Goal: Complete application form: Complete application form

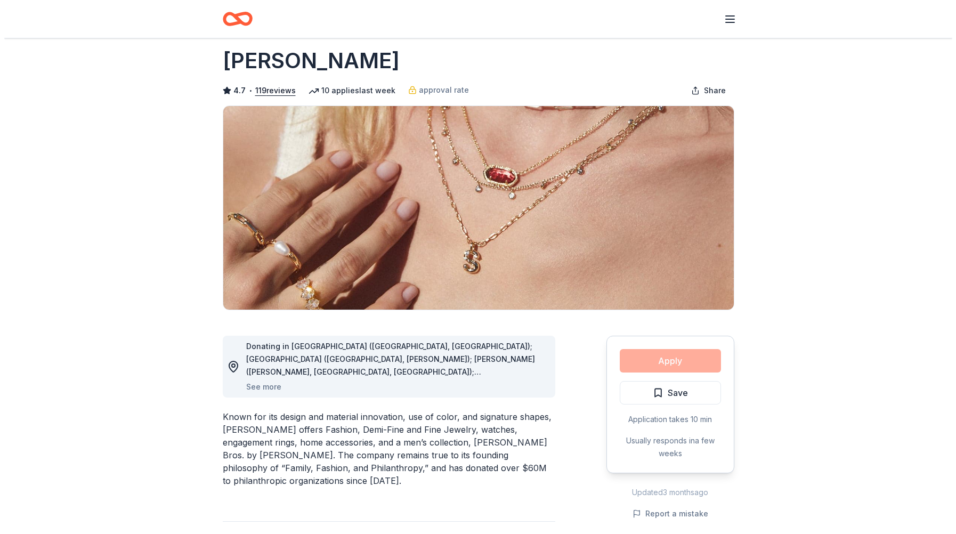
scroll to position [53, 0]
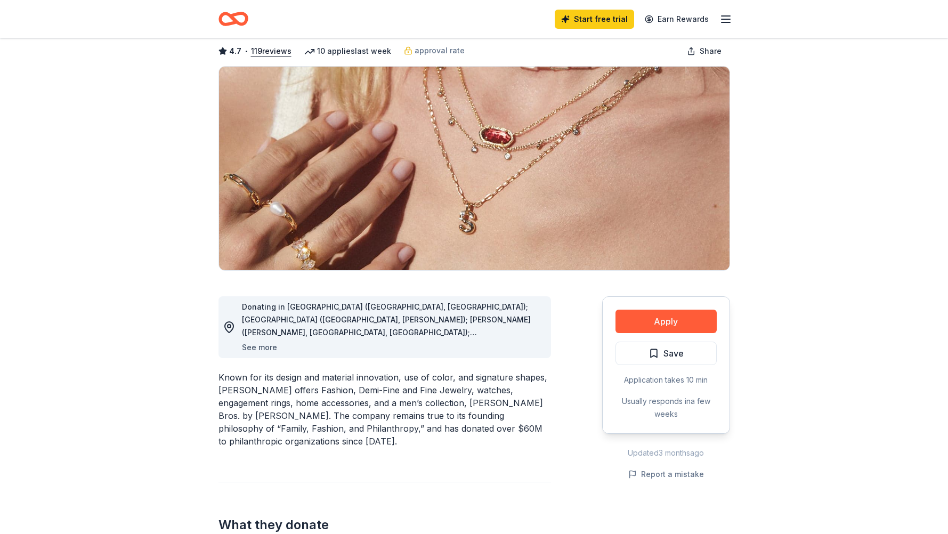
click at [270, 344] on button "See more" at bounding box center [259, 347] width 35 height 13
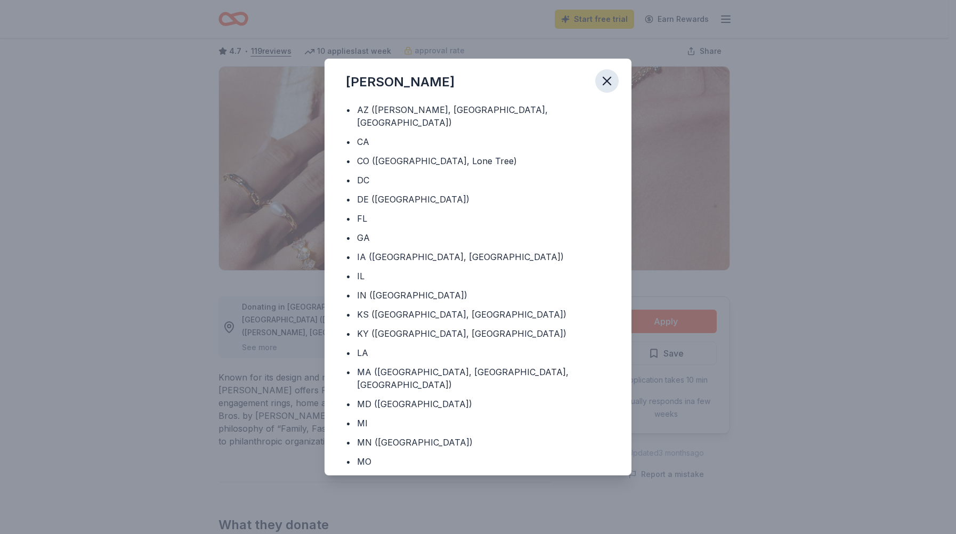
click at [601, 82] on icon "button" at bounding box center [606, 81] width 15 height 15
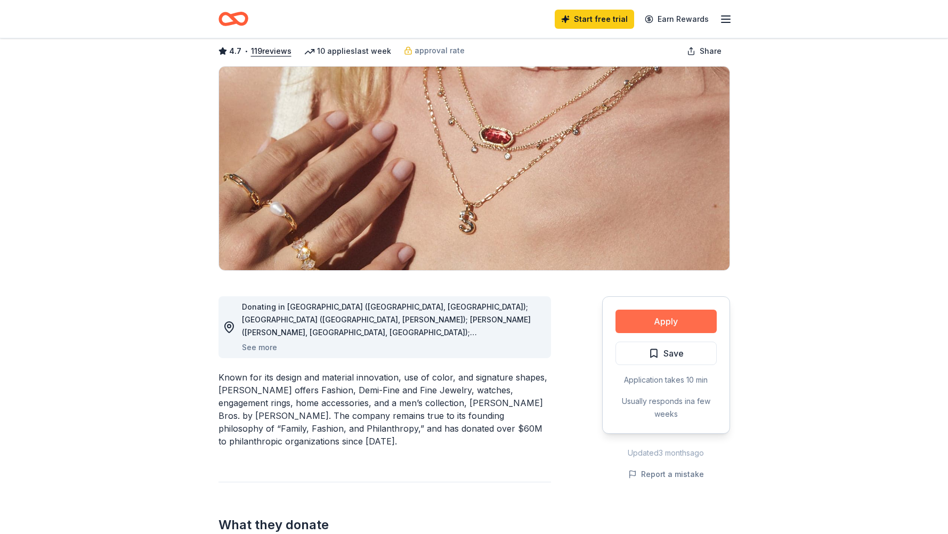
click at [661, 330] on button "Apply" at bounding box center [665, 321] width 101 height 23
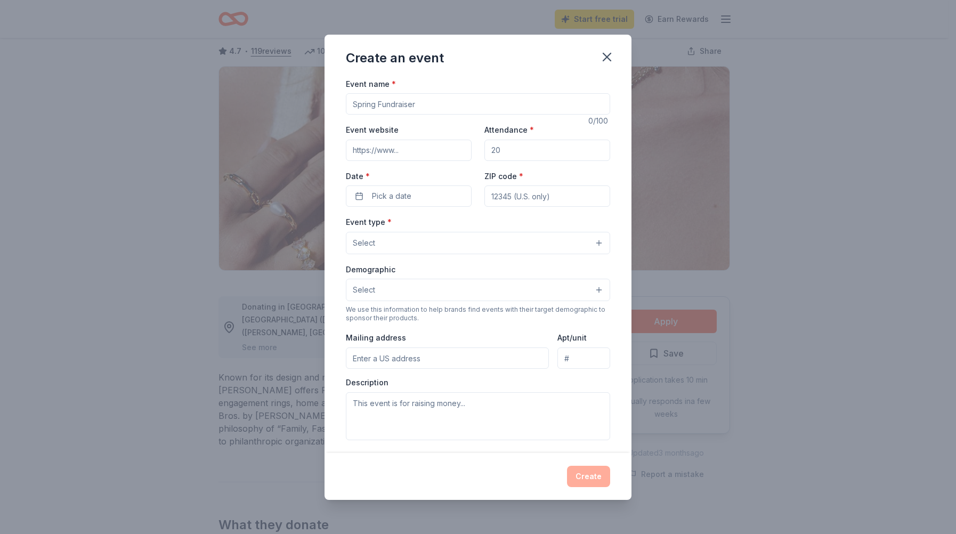
click at [456, 102] on input "Event name *" at bounding box center [478, 103] width 264 height 21
type input "The Pajama Project"
type input "[DOMAIN_NAME]"
type input "150"
click at [412, 189] on button "Pick a date" at bounding box center [409, 195] width 126 height 21
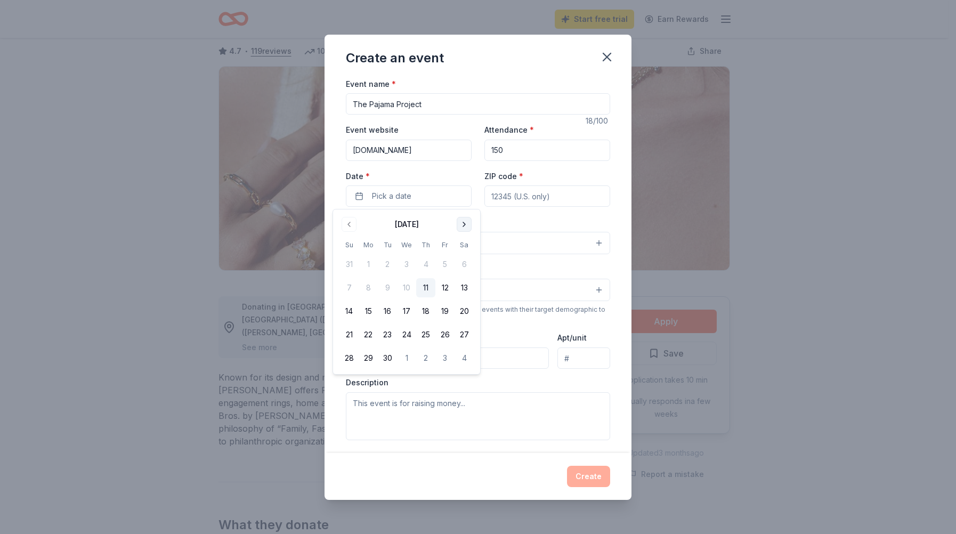
click at [467, 230] on button "Go to next month" at bounding box center [464, 224] width 15 height 15
click at [429, 289] on button "6" at bounding box center [425, 287] width 19 height 19
drag, startPoint x: 516, startPoint y: 198, endPoint x: 519, endPoint y: 191, distance: 6.9
click at [516, 198] on input "ZIP code *" at bounding box center [547, 195] width 126 height 21
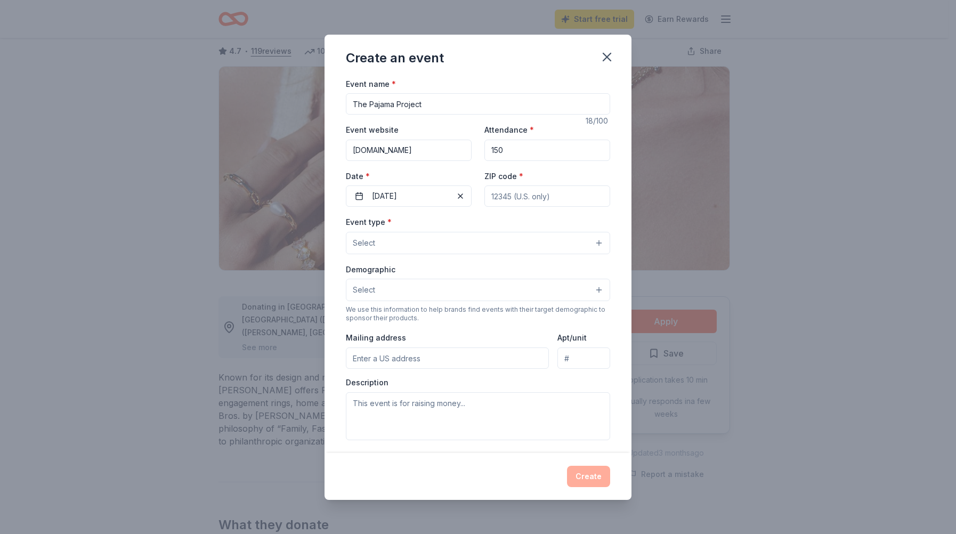
click at [545, 152] on input "150" at bounding box center [547, 150] width 126 height 21
type input "150"
click at [528, 195] on input "ZIP code *" at bounding box center [547, 195] width 126 height 21
type input "02720"
click at [378, 249] on button "Select" at bounding box center [478, 243] width 264 height 22
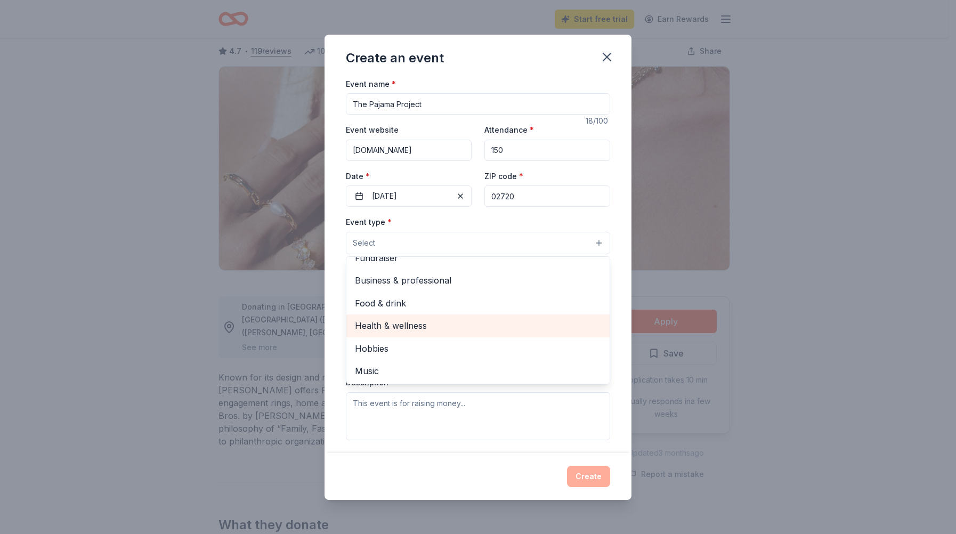
scroll to position [0, 0]
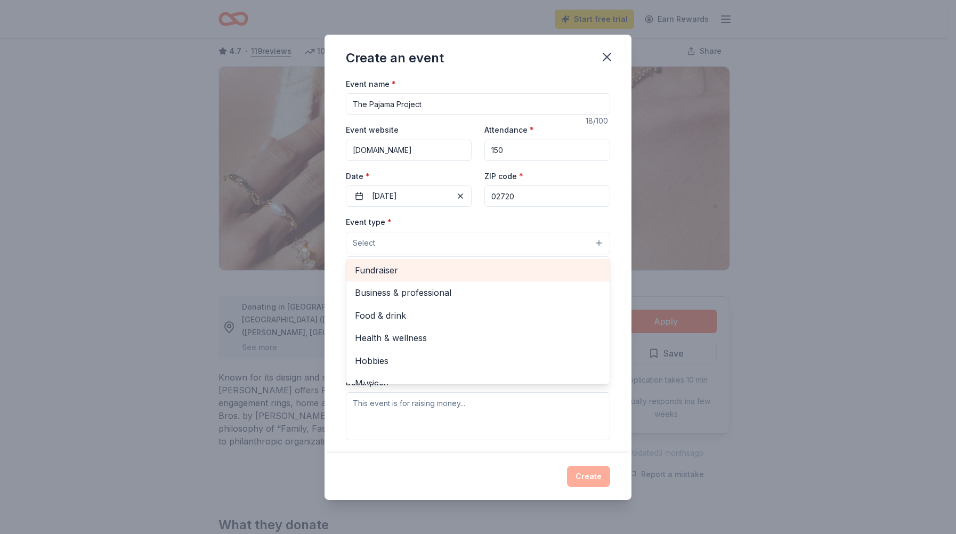
click at [417, 271] on span "Fundraiser" at bounding box center [478, 270] width 246 height 14
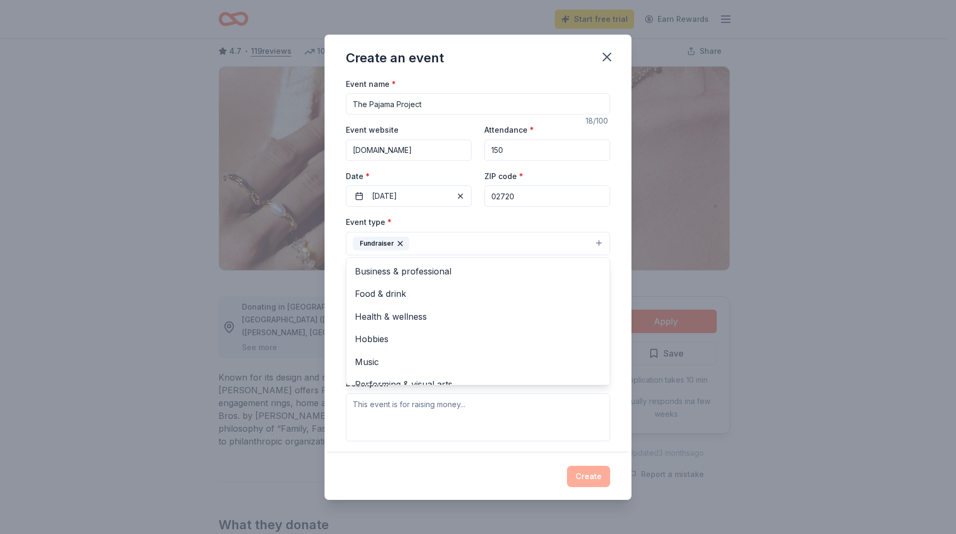
click at [615, 285] on div "Event name * The Pajama Project 18 /100 Event website [DOMAIN_NAME] Attendance …" at bounding box center [477, 265] width 307 height 376
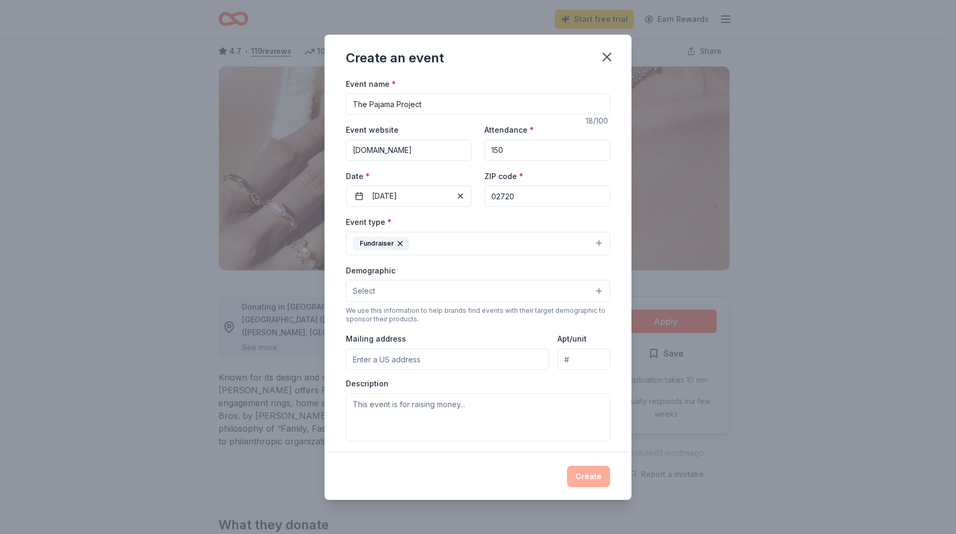
click at [435, 297] on button "Select" at bounding box center [478, 291] width 264 height 22
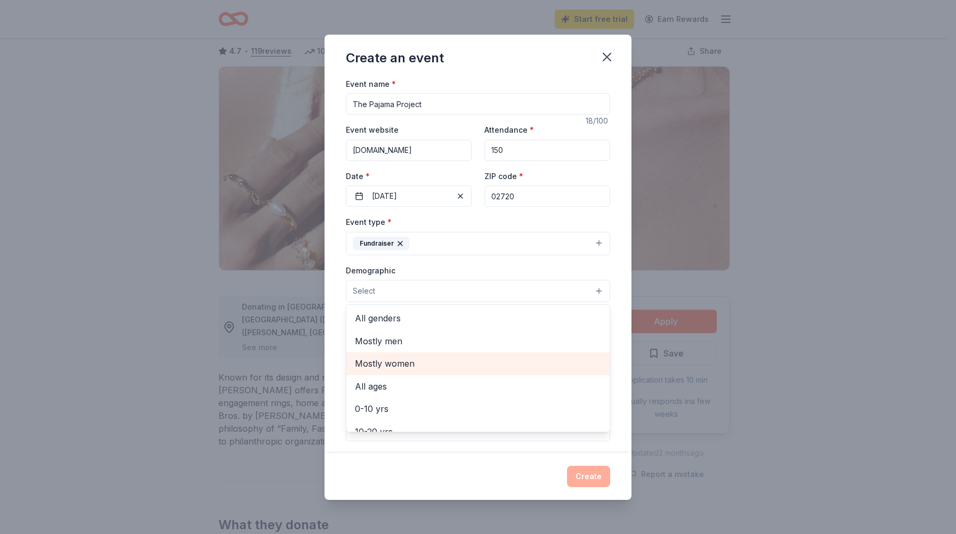
click at [446, 363] on span "Mostly women" at bounding box center [478, 363] width 246 height 14
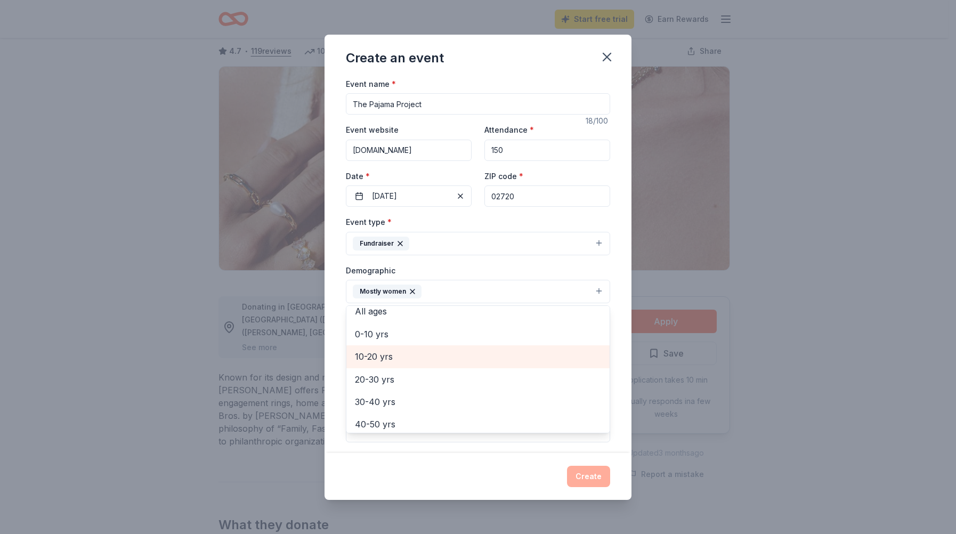
click at [422, 359] on span "10-20 yrs" at bounding box center [478, 356] width 246 height 14
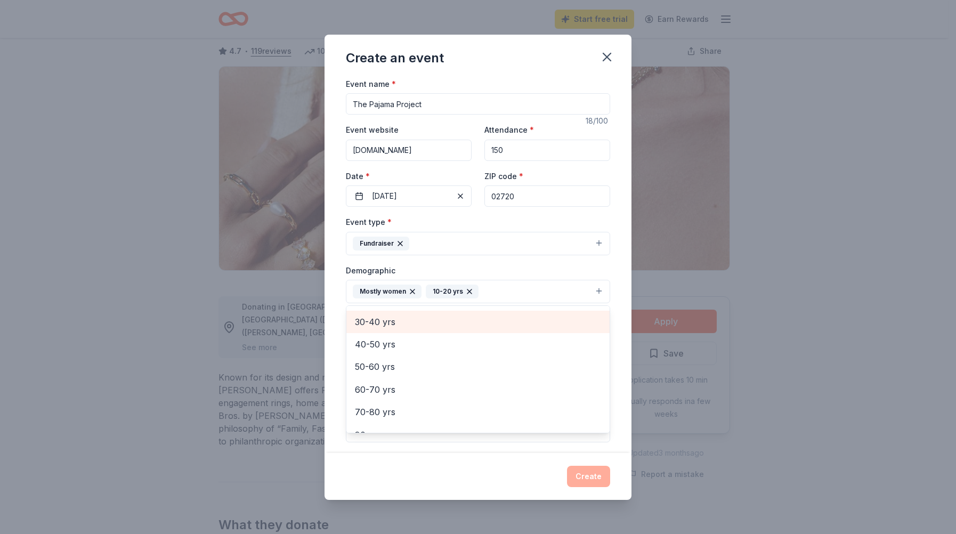
scroll to position [126, 0]
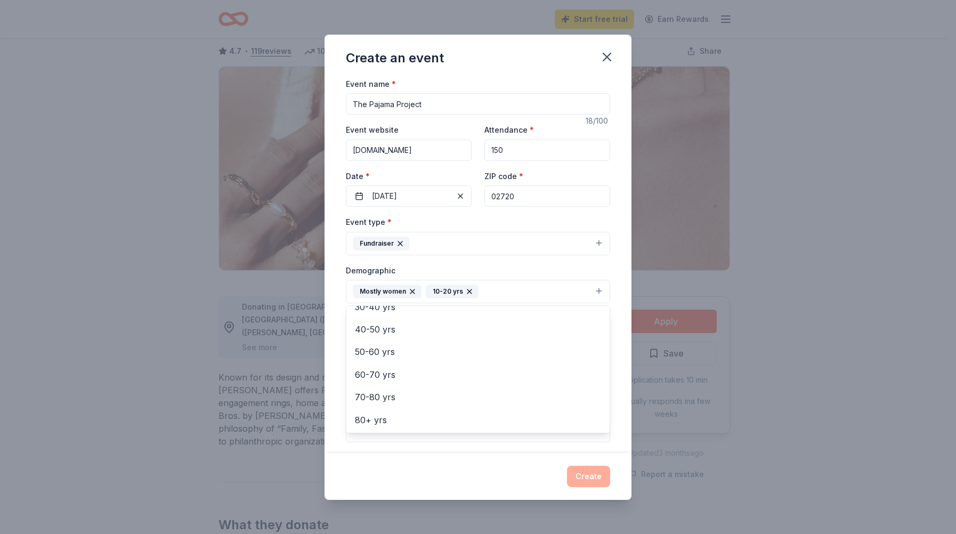
click at [614, 276] on div "Event name * The Pajama Project 18 /100 Event website [DOMAIN_NAME] Attendance …" at bounding box center [477, 265] width 307 height 376
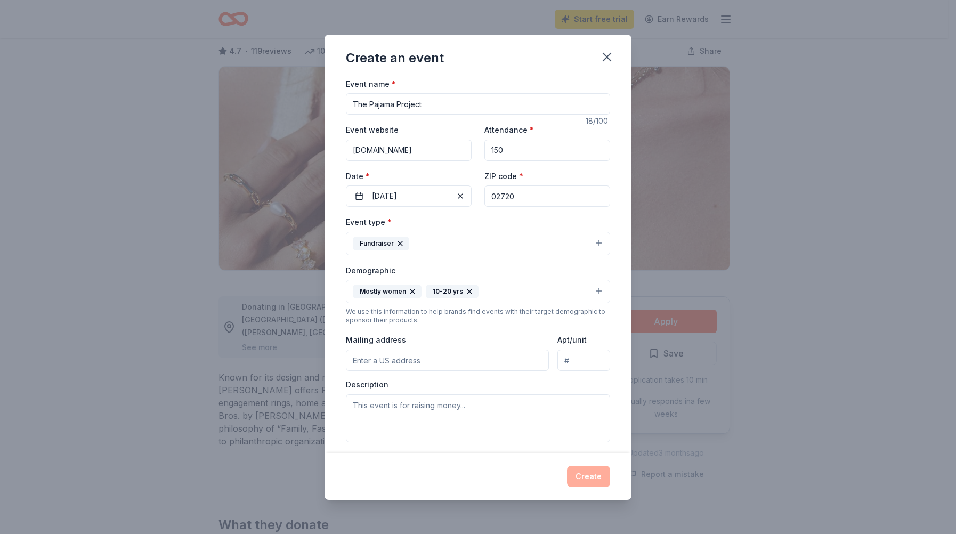
click at [427, 367] on input "Mailing address" at bounding box center [447, 359] width 203 height 21
click at [471, 359] on input "[STREET_ADDRESS]" at bounding box center [447, 359] width 203 height 21
type input "[STREET_ADDRESS]"
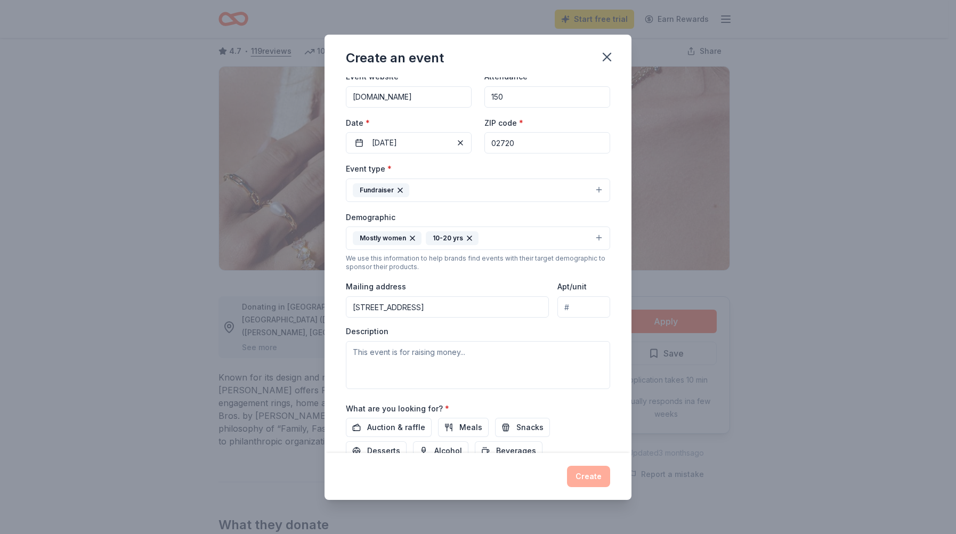
click at [451, 410] on div "What are you looking for? * Auction & raffle Meals Snacks Desserts Alcohol Beve…" at bounding box center [478, 431] width 264 height 59
click at [432, 363] on textarea at bounding box center [478, 365] width 264 height 48
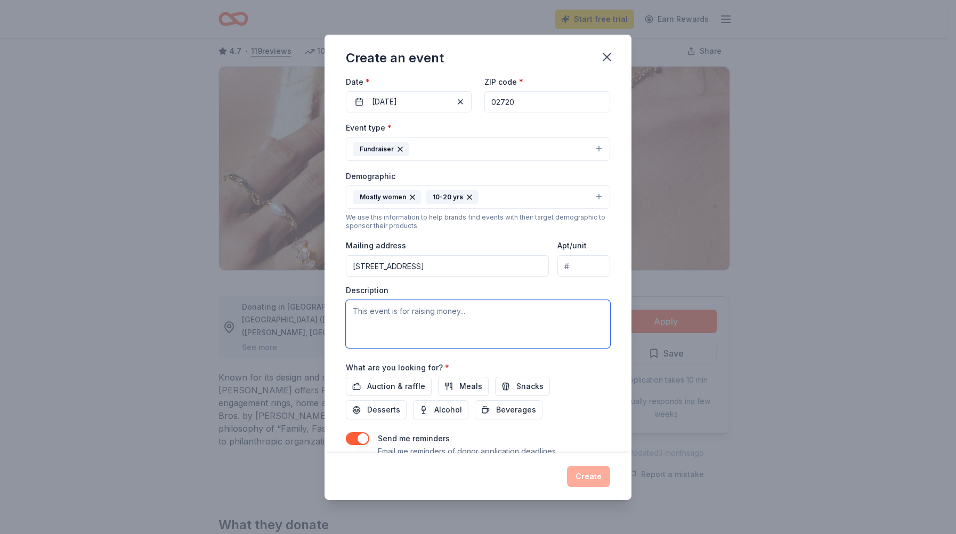
scroll to position [135, 0]
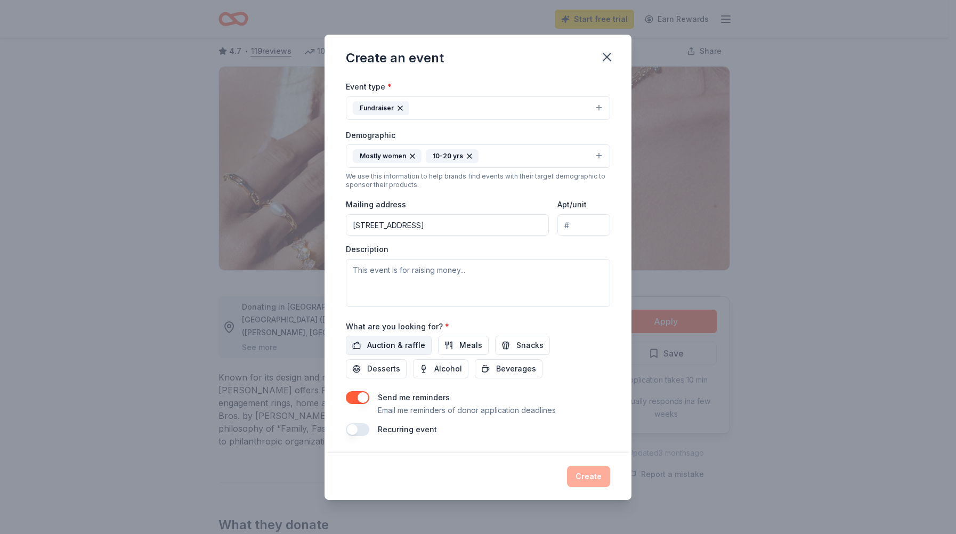
click at [391, 339] on span "Auction & raffle" at bounding box center [396, 345] width 58 height 13
click at [416, 258] on div "Description" at bounding box center [478, 275] width 264 height 63
click at [422, 275] on textarea at bounding box center [478, 283] width 264 height 48
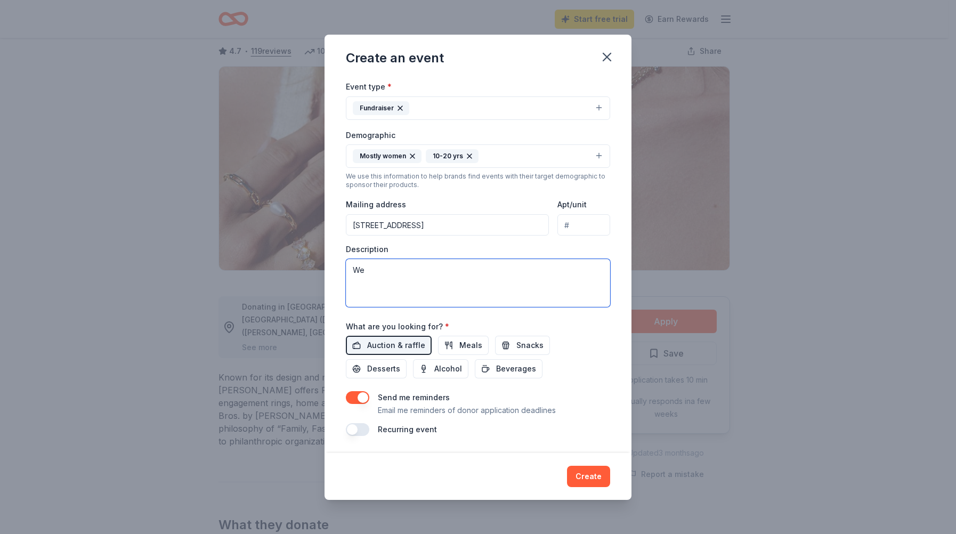
type textarea "W"
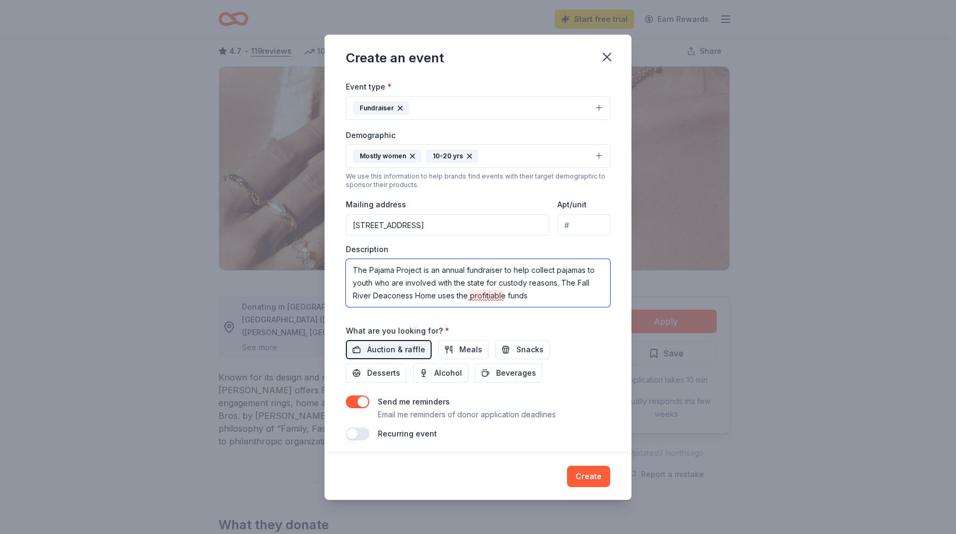
click at [512, 295] on textarea "The Pajama Project is an annual fundraiser to help collect pajamas to youth who…" at bounding box center [478, 283] width 264 height 48
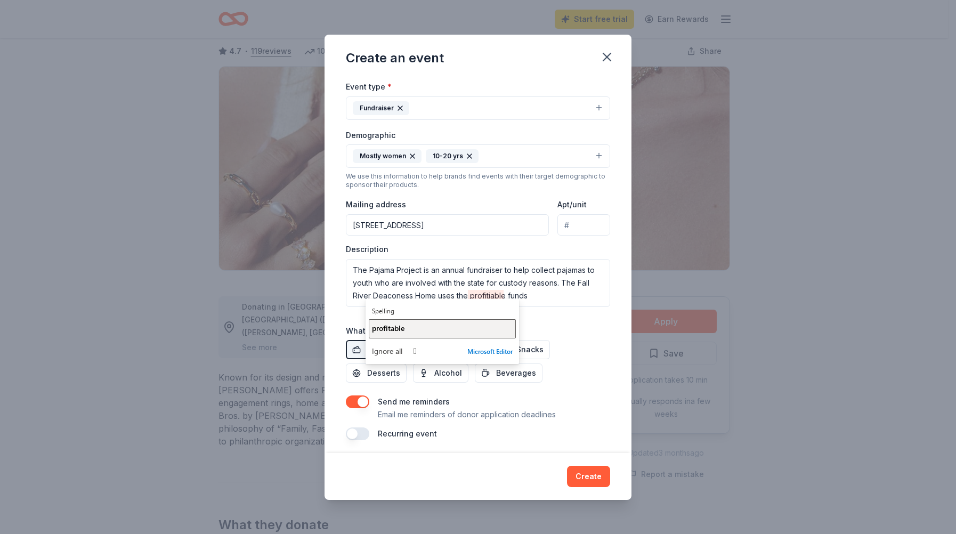
click at [443, 328] on div "profitable" at bounding box center [442, 328] width 141 height 10
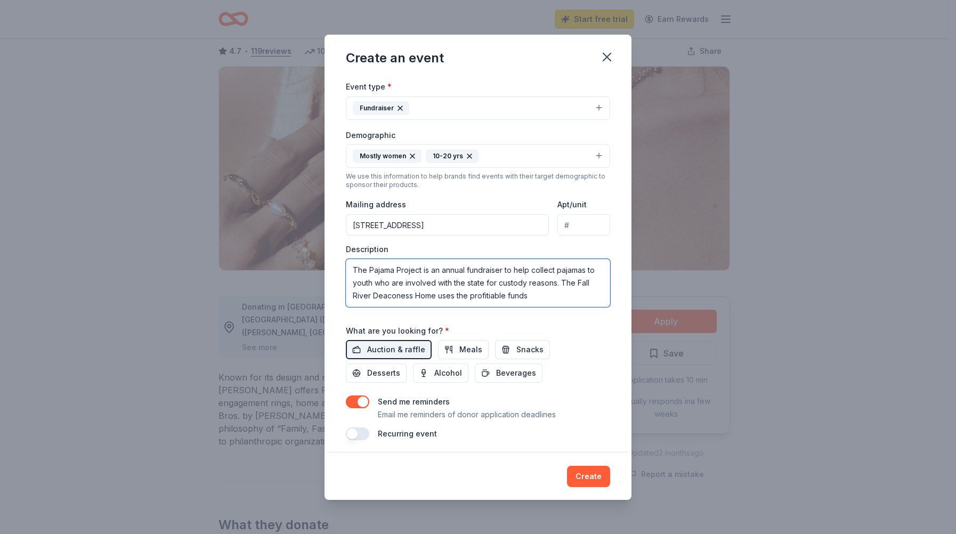
click at [553, 297] on textarea "The Pajama Project is an annual fundraiser to help collect pajamas to youth who…" at bounding box center [478, 283] width 264 height 48
click at [357, 273] on textarea "The Pajama Project is an annual fundraiser to help collect pajamas to youth who…" at bounding box center [478, 283] width 264 height 48
click at [377, 294] on textarea "The Pajama Project is an annual fundraiser to help collect pajamas for youth wh…" at bounding box center [478, 283] width 264 height 48
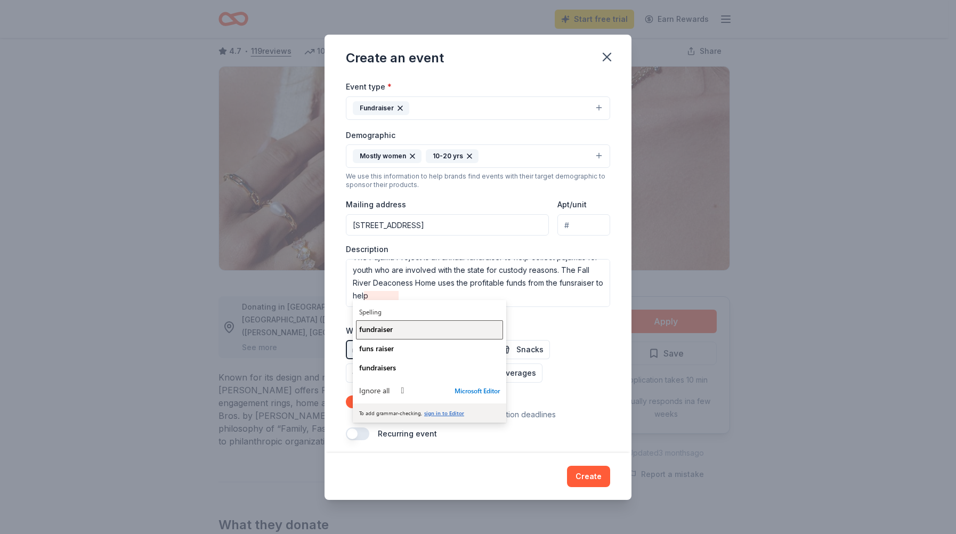
click at [384, 324] on span "fundraiser" at bounding box center [376, 329] width 34 height 10
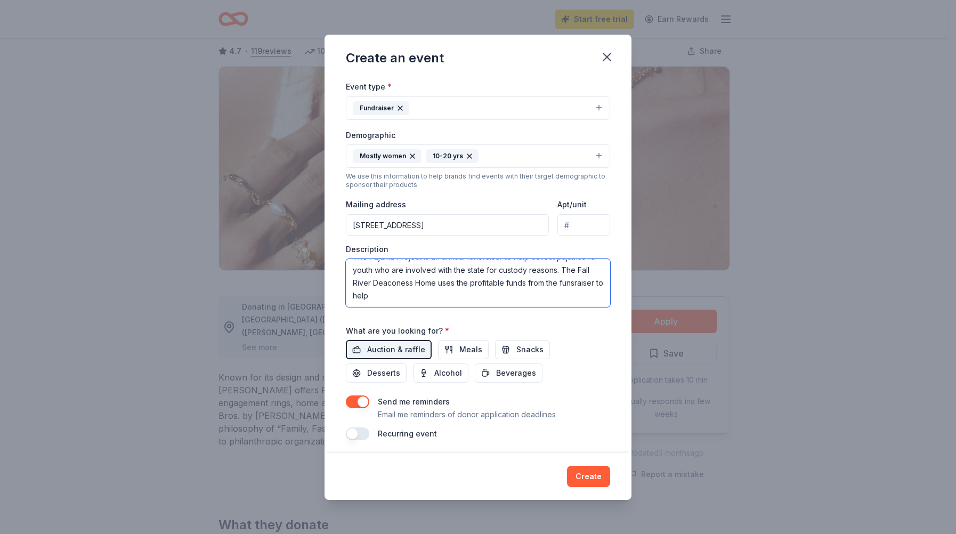
click at [427, 295] on textarea "The Pajama Project is an annual fundraiser to help collect pajamas for youth wh…" at bounding box center [478, 283] width 264 height 48
drag, startPoint x: 542, startPoint y: 283, endPoint x: 501, endPoint y: 282, distance: 41.1
click at [501, 282] on textarea "The Pajama Project is an annual fundraiser to help collect pajamas for youth wh…" at bounding box center [478, 283] width 264 height 48
click at [589, 296] on textarea "The Pajama Project is an annual fundraiser to help collect pajamas for youth wh…" at bounding box center [478, 283] width 264 height 48
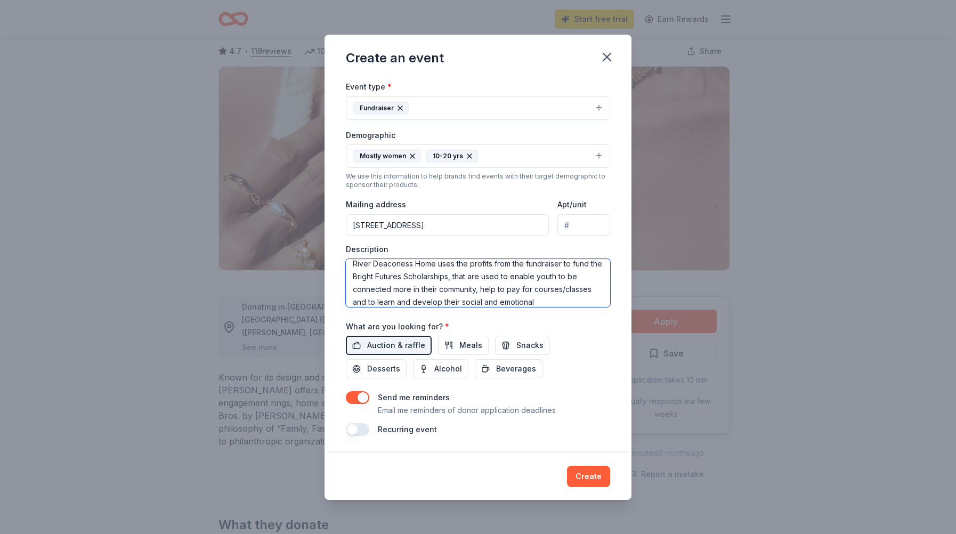
scroll to position [45, 0]
type textarea "The Pajama Project is an annual fundraiser to help collect pajamas for youth wh…"
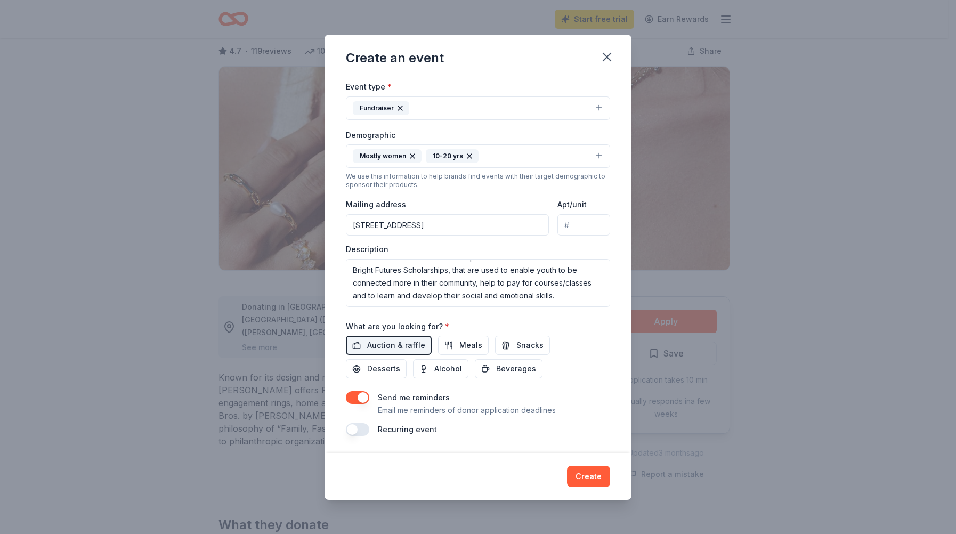
click at [368, 428] on button "button" at bounding box center [357, 429] width 23 height 13
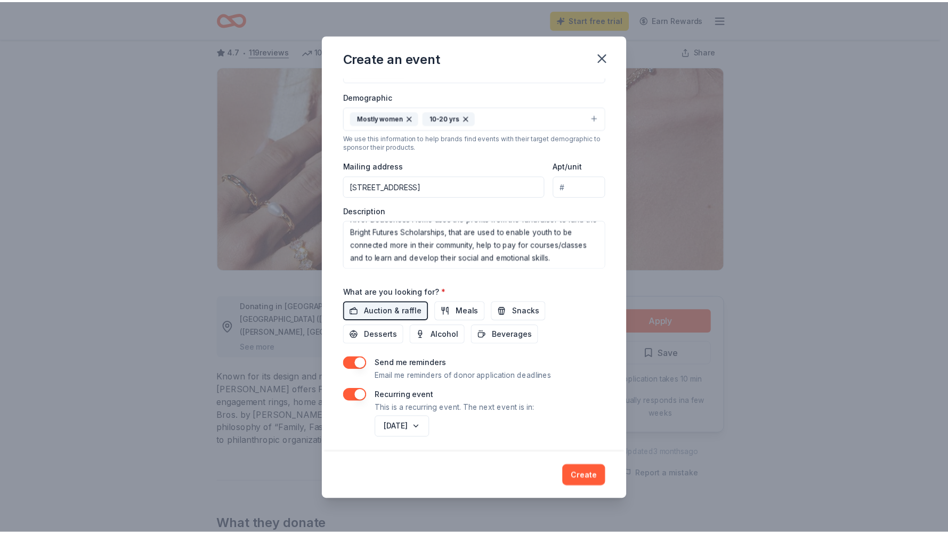
scroll to position [0, 0]
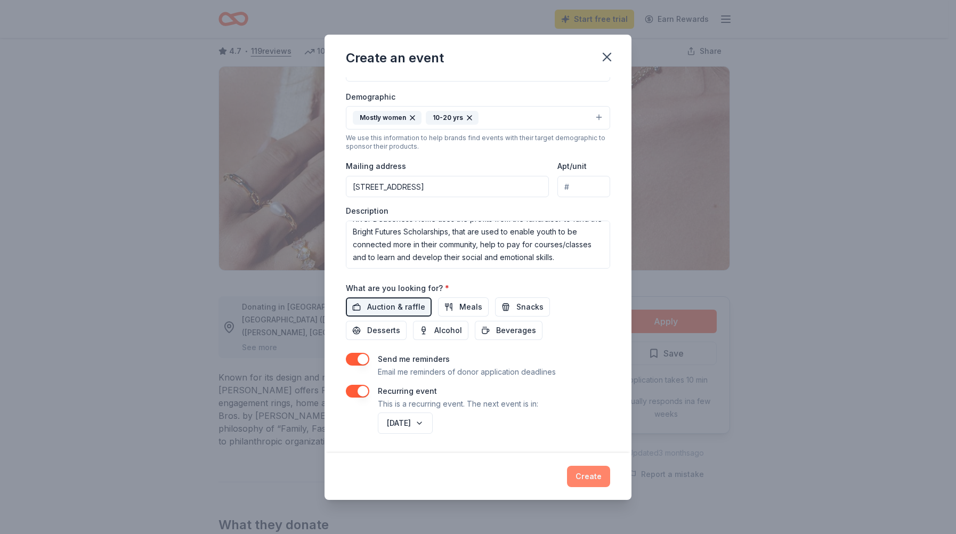
click at [591, 478] on button "Create" at bounding box center [588, 476] width 43 height 21
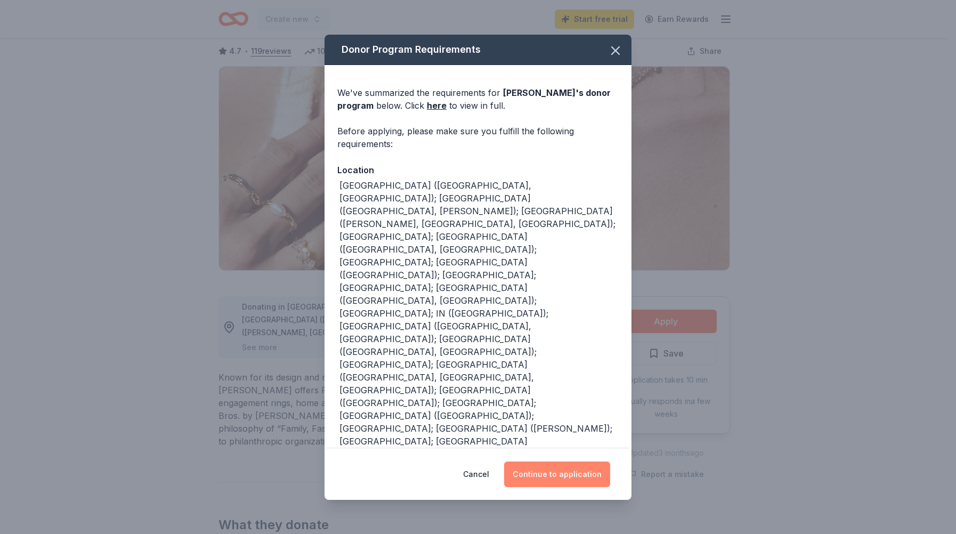
click at [582, 465] on button "Continue to application" at bounding box center [557, 474] width 106 height 26
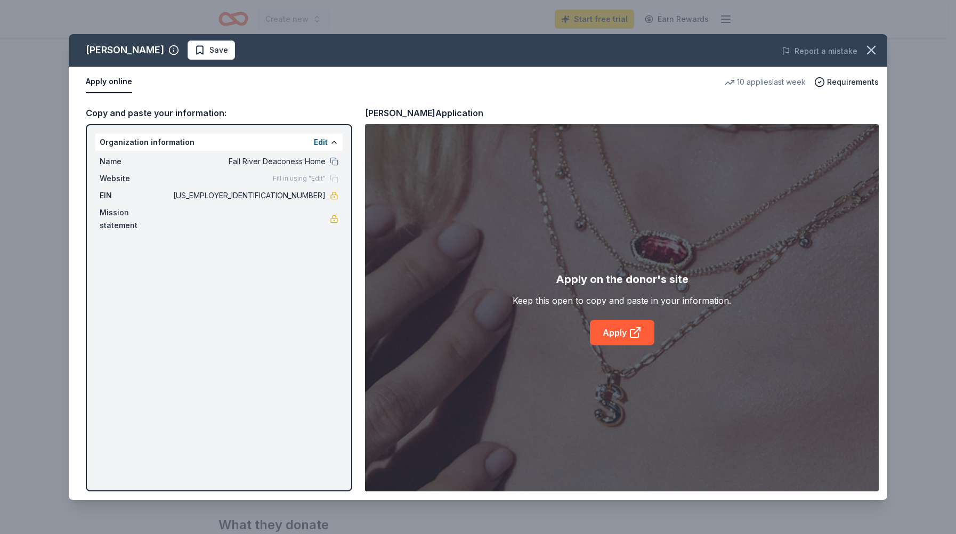
click at [619, 332] on div "[PERSON_NAME] Save Report a mistake Apply online 10 applies last week Requireme…" at bounding box center [478, 267] width 818 height 466
click at [325, 142] on div "[PERSON_NAME] Save Report a mistake Apply online 10 applies last week Requireme…" at bounding box center [478, 267] width 818 height 466
click at [641, 332] on div "[PERSON_NAME] Save Report a mistake Apply online 10 applies last week Requireme…" at bounding box center [478, 267] width 818 height 466
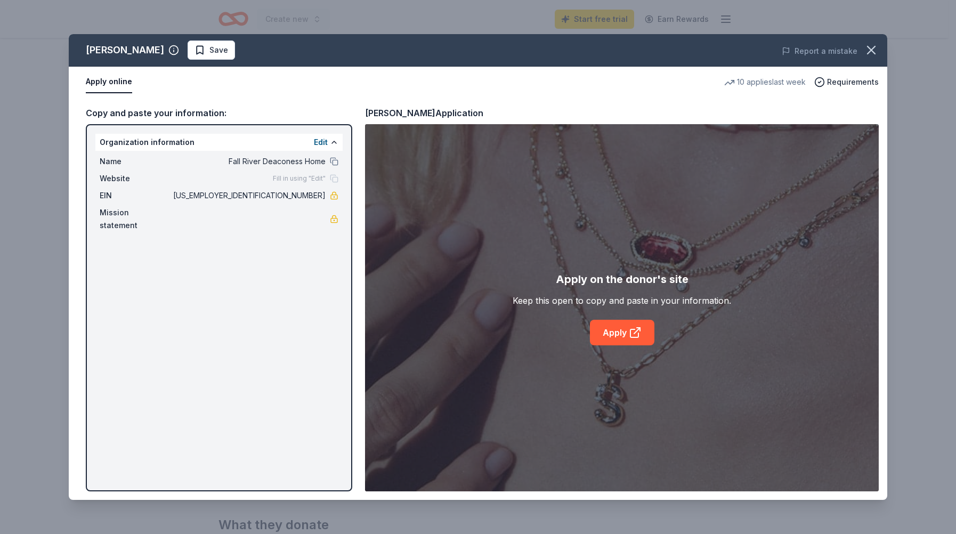
click at [641, 332] on div "[PERSON_NAME] Save Report a mistake Apply online 10 applies last week Requireme…" at bounding box center [478, 267] width 818 height 466
click at [640, 332] on div "[PERSON_NAME] Save Report a mistake Apply online 10 applies last week Requireme…" at bounding box center [478, 267] width 818 height 466
click at [625, 333] on div "[PERSON_NAME] Save Report a mistake Apply online 10 applies last week Requireme…" at bounding box center [478, 267] width 818 height 466
click at [622, 299] on div "[PERSON_NAME] Save Report a mistake Apply online 10 applies last week Requireme…" at bounding box center [478, 267] width 818 height 466
click at [623, 282] on div "[PERSON_NAME] Save Report a mistake Apply online 10 applies last week Requireme…" at bounding box center [478, 267] width 818 height 466
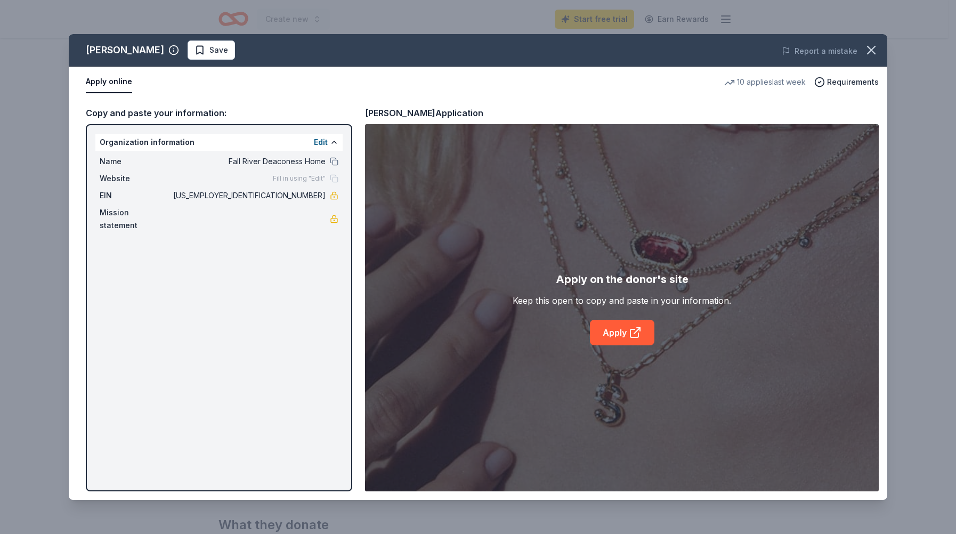
click at [615, 333] on div "[PERSON_NAME] Save Report a mistake Apply online 10 applies last week Requireme…" at bounding box center [478, 267] width 818 height 466
click at [619, 337] on div "[PERSON_NAME] Save Report a mistake Apply online 10 applies last week Requireme…" at bounding box center [478, 267] width 818 height 466
click at [867, 43] on icon "button" at bounding box center [871, 50] width 15 height 15
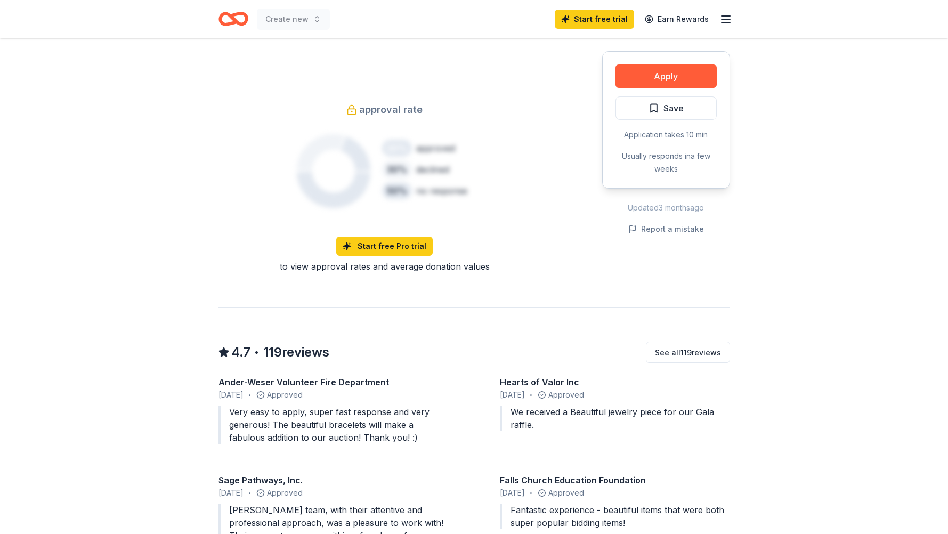
scroll to position [693, 0]
